Goal: Task Accomplishment & Management: Manage account settings

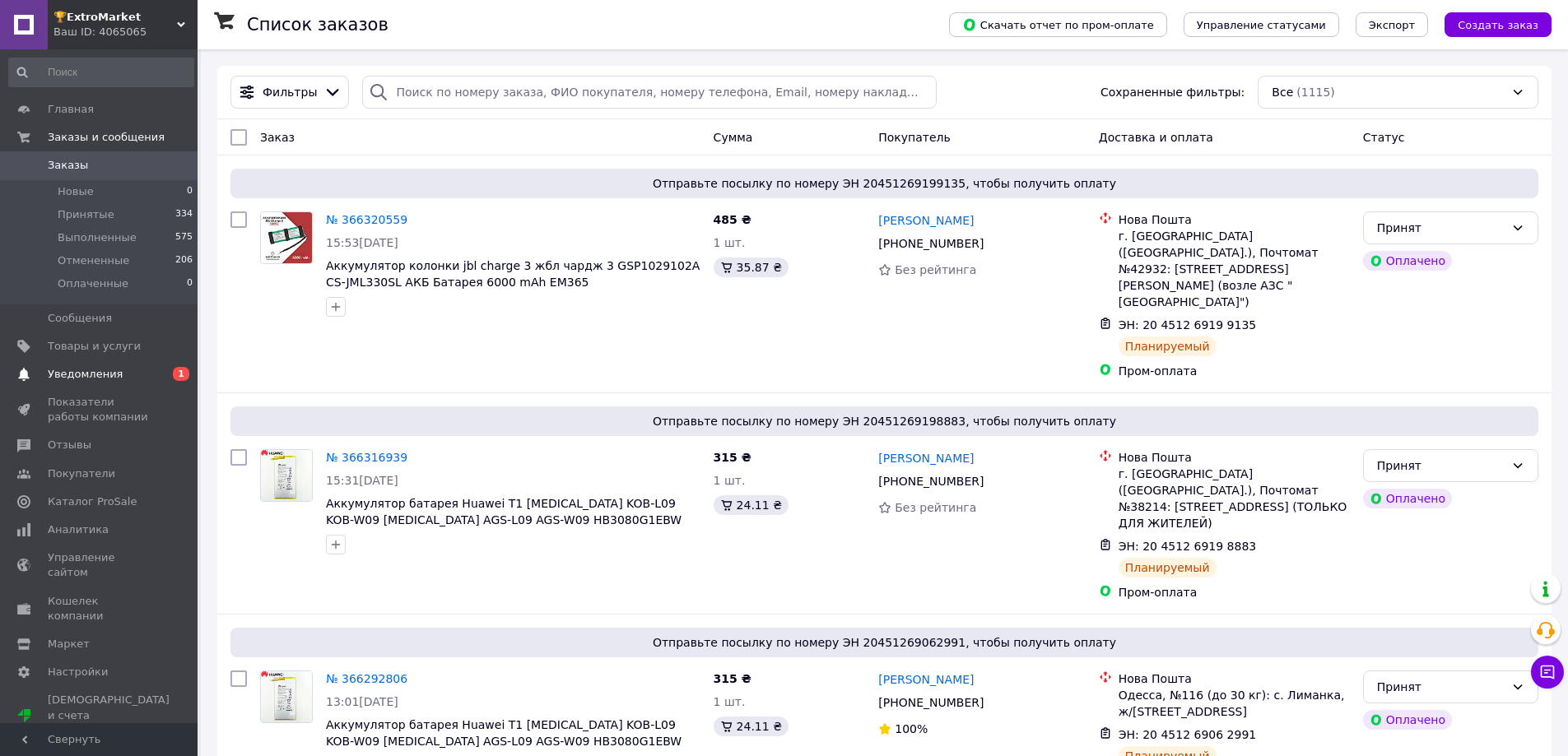
click at [143, 364] on link "Уведомления 0 1" at bounding box center [101, 374] width 202 height 28
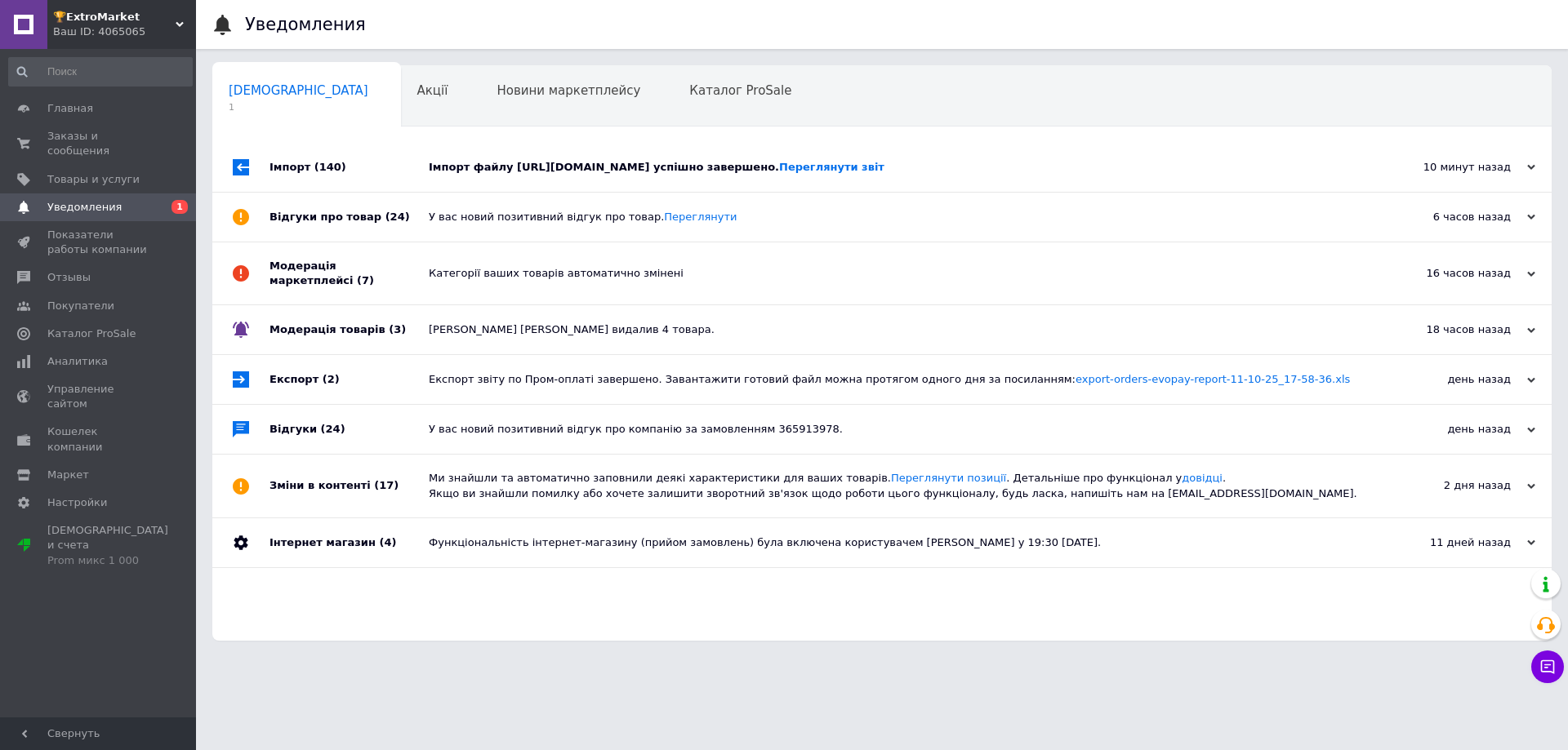
click at [337, 157] on div "Імпорт (140)" at bounding box center [349, 166] width 159 height 49
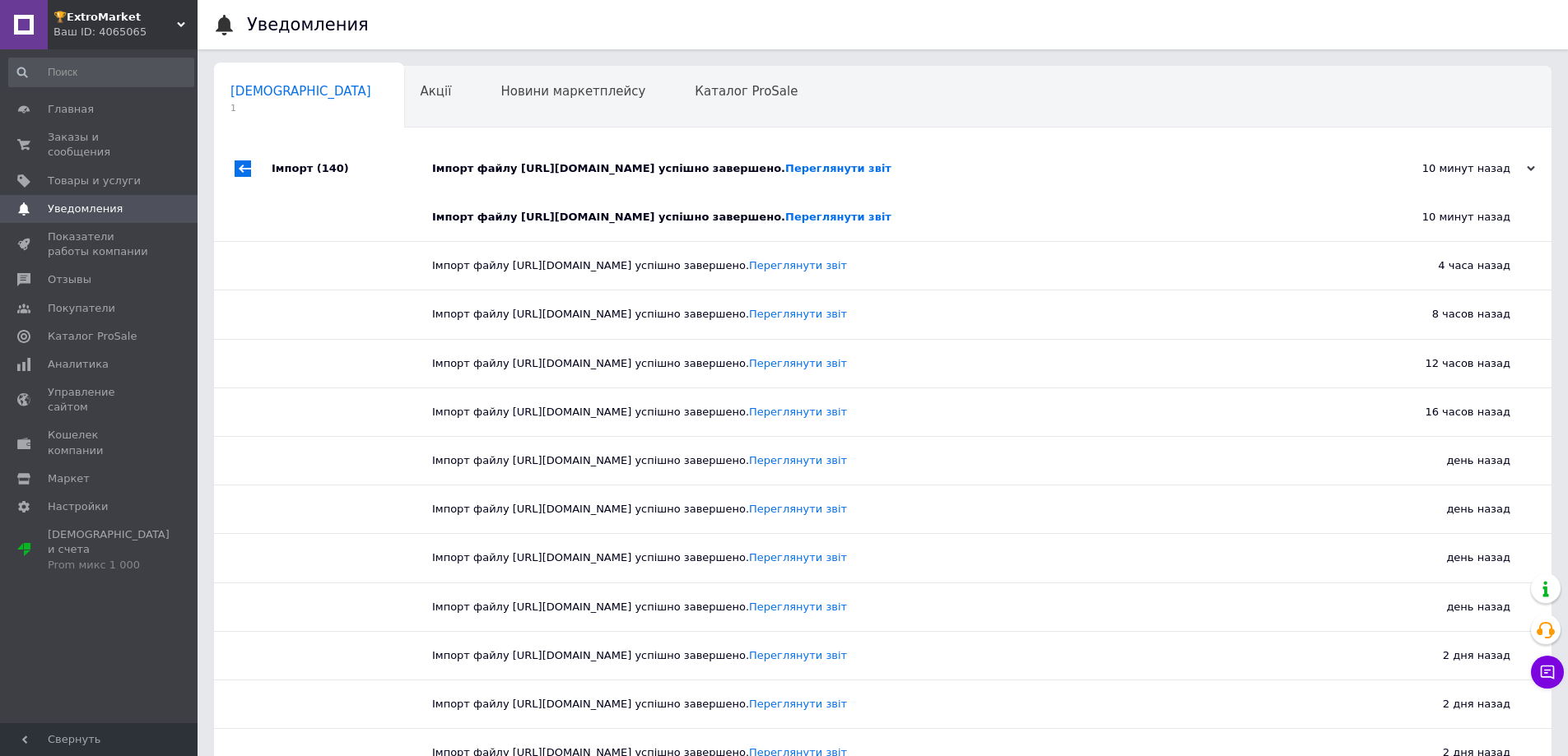
click at [339, 158] on div "Імпорт (140)" at bounding box center [351, 168] width 160 height 49
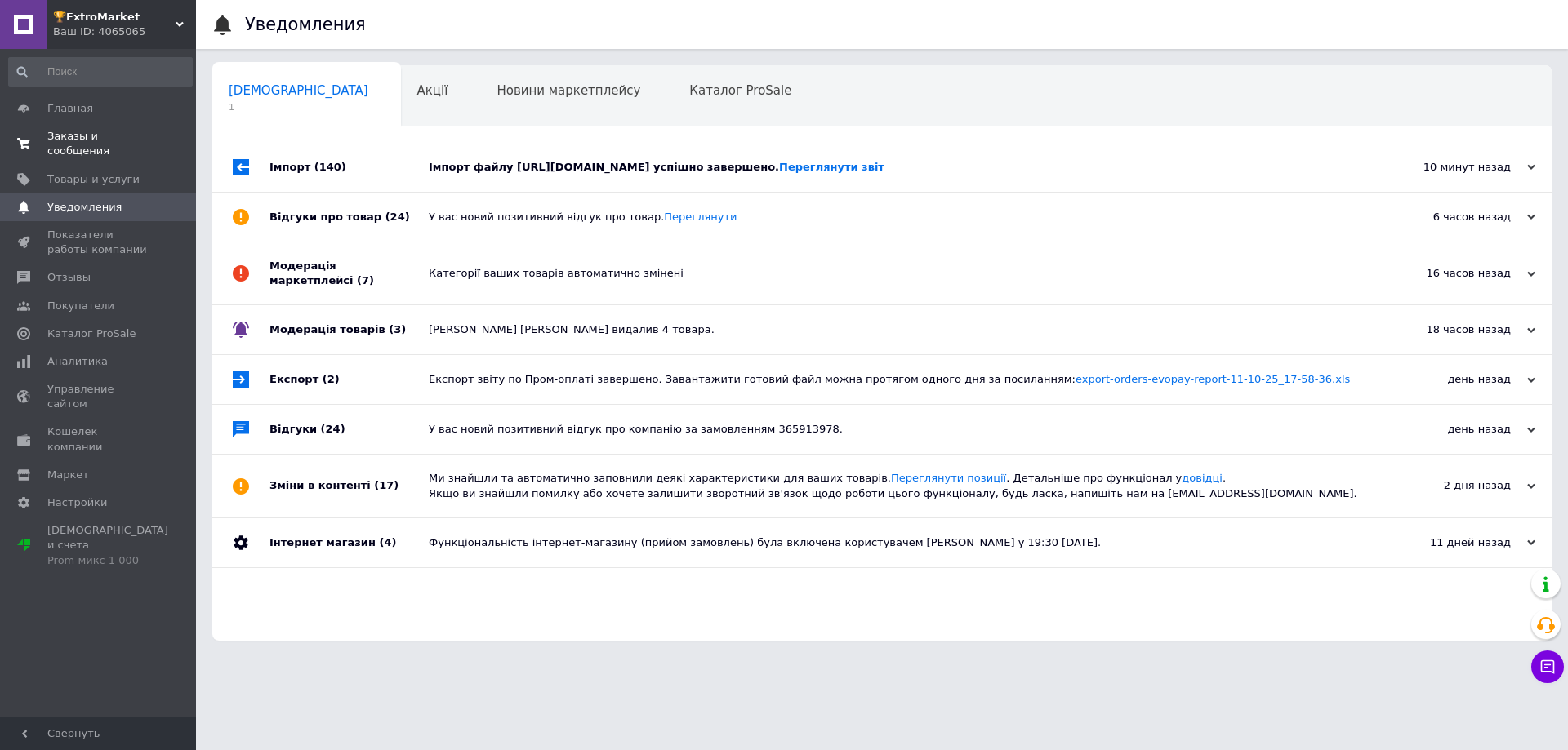
click at [98, 131] on span "Заказы и сообщения" at bounding box center [99, 143] width 104 height 29
